Goal: Information Seeking & Learning: Learn about a topic

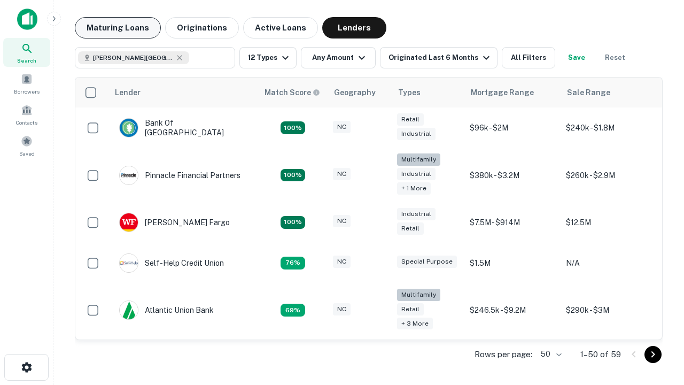
click at [118, 28] on button "Maturing Loans" at bounding box center [118, 27] width 86 height 21
